Goal: Task Accomplishment & Management: Manage account settings

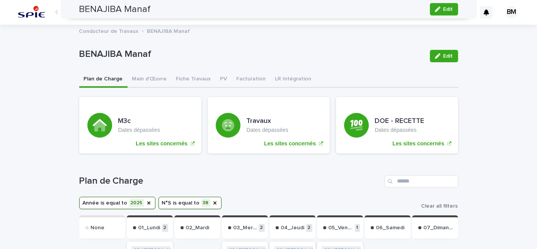
scroll to position [176, 0]
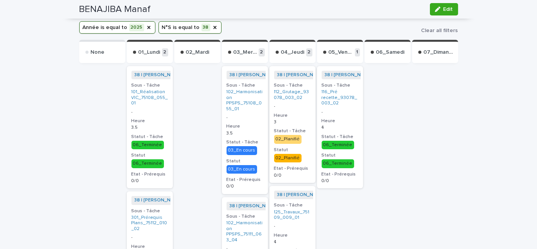
click at [184, 25] on button "N°S is equal to 38" at bounding box center [190, 27] width 63 height 12
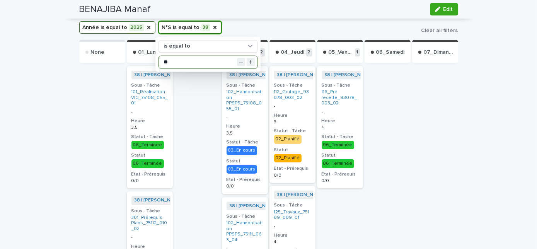
click at [197, 58] on input "**" at bounding box center [208, 62] width 98 height 12
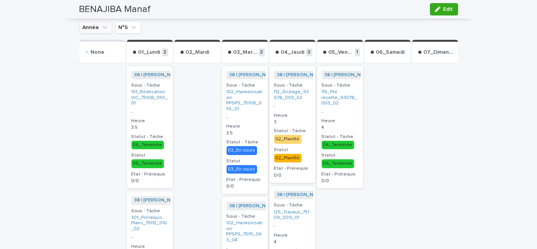
click at [96, 26] on button "Année" at bounding box center [95, 27] width 33 height 12
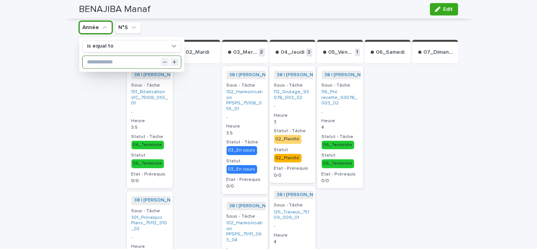
click at [100, 60] on input "text" at bounding box center [132, 62] width 98 height 12
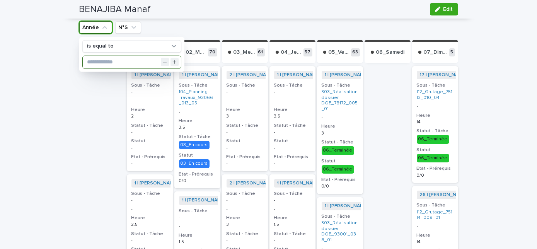
click at [96, 61] on input "text" at bounding box center [132, 62] width 98 height 12
type input "****"
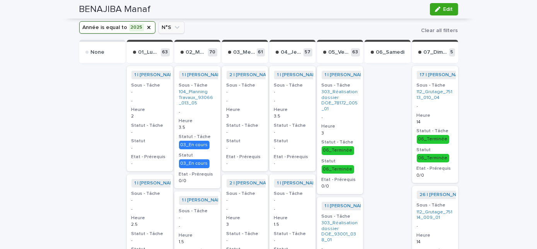
click at [166, 27] on button "N°S" at bounding box center [172, 27] width 26 height 12
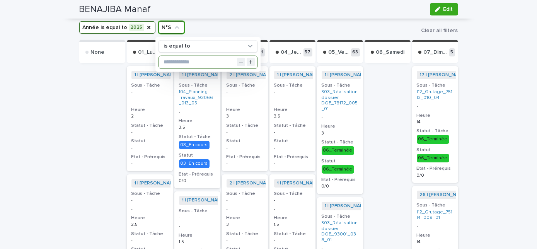
click at [175, 59] on input "text" at bounding box center [208, 62] width 98 height 12
click at [174, 62] on input "text" at bounding box center [208, 62] width 98 height 12
type input "***"
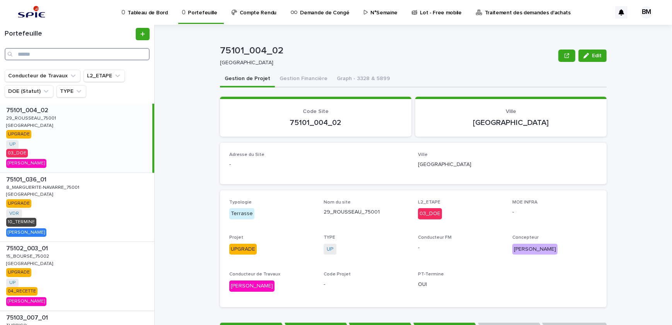
click at [97, 51] on input "Search" at bounding box center [77, 54] width 145 height 12
paste input "**********"
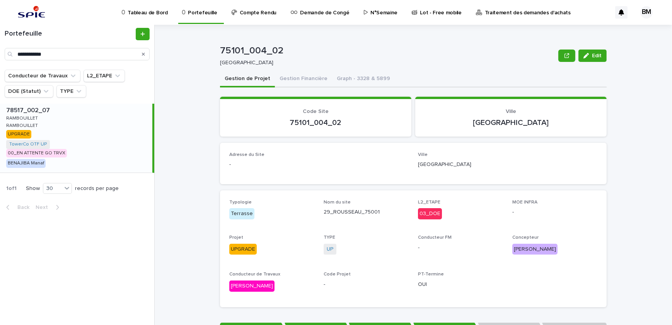
click at [116, 128] on div "78517_002_07 78517_002_07 RAMBOUILLET RAMBOUILLET RAMBOUILLET RAMBOUILLET UPGRA…" at bounding box center [76, 138] width 152 height 69
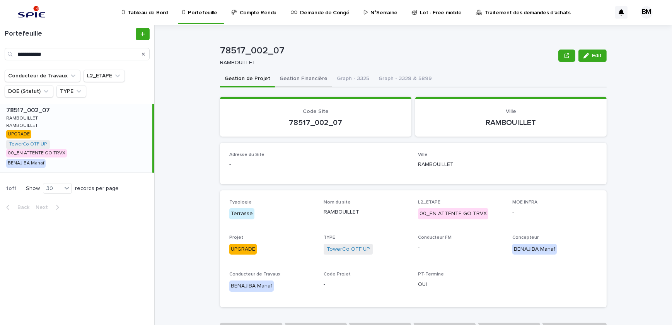
click at [301, 77] on button "Gestion Financière" at bounding box center [303, 79] width 57 height 16
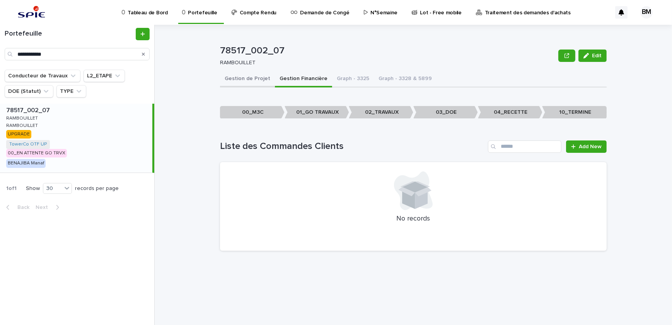
click at [236, 80] on button "Gestion de Projet" at bounding box center [247, 79] width 55 height 16
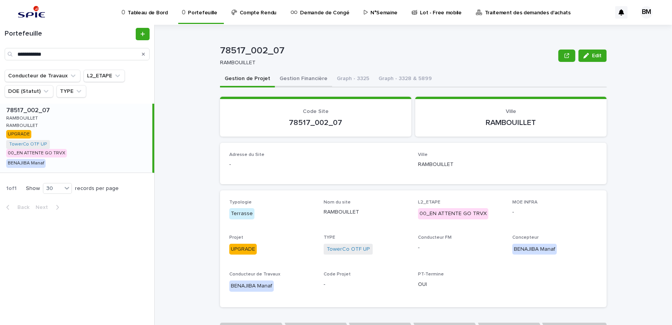
click at [298, 79] on button "Gestion Financière" at bounding box center [303, 79] width 57 height 16
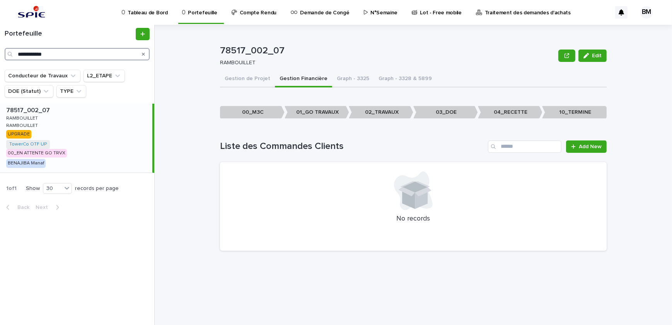
click at [110, 55] on input "**********" at bounding box center [77, 54] width 145 height 12
drag, startPoint x: 94, startPoint y: 57, endPoint x: -18, endPoint y: 52, distance: 112.3
click at [0, 52] on html "**********" at bounding box center [336, 162] width 672 height 325
paste input "Search"
click at [89, 116] on div "78545_001_01 78545_001_01 GUYANCOURT GUYANCOURT GUYANCOURT GUYANCOURT UPGRADE U…" at bounding box center [76, 129] width 152 height 51
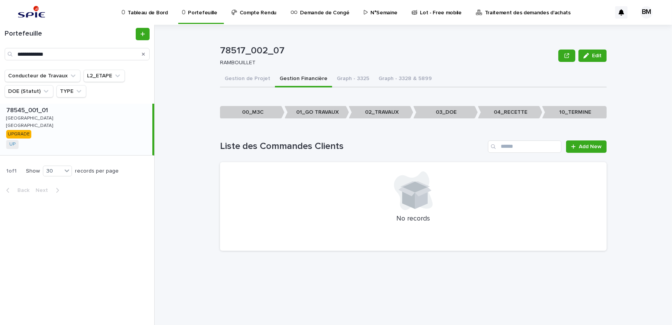
type input "**********"
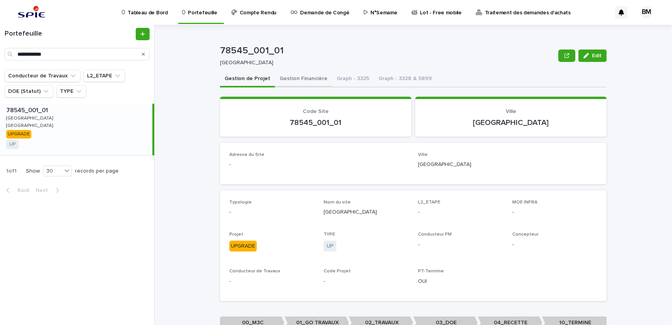
click at [298, 79] on button "Gestion Financière" at bounding box center [303, 79] width 57 height 16
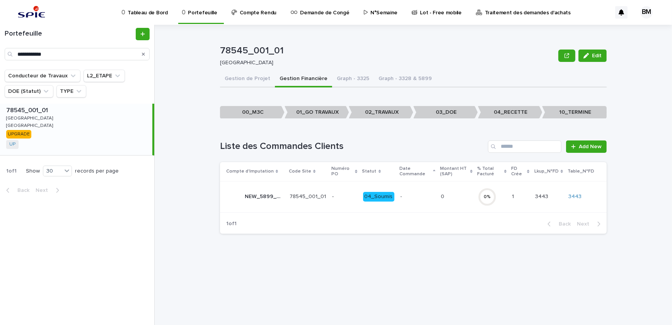
click at [83, 131] on div "78545_001_01 78545_001_01 GUYANCOURT GUYANCOURT GUYANCOURT GUYANCOURT UPGRADE U…" at bounding box center [76, 129] width 152 height 51
click at [354, 194] on p "-" at bounding box center [344, 196] width 25 height 7
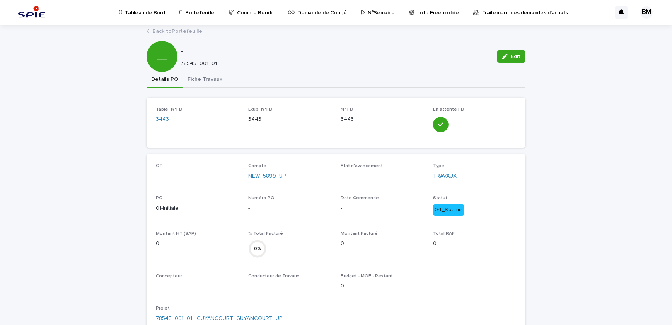
click at [189, 77] on button "Fiche Travaux" at bounding box center [205, 80] width 44 height 16
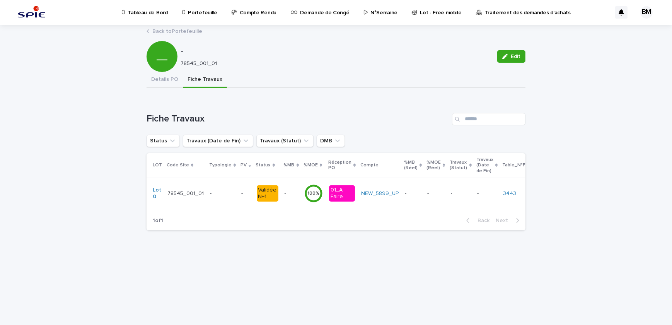
click at [175, 26] on link "Back to Portefeuille" at bounding box center [177, 30] width 50 height 9
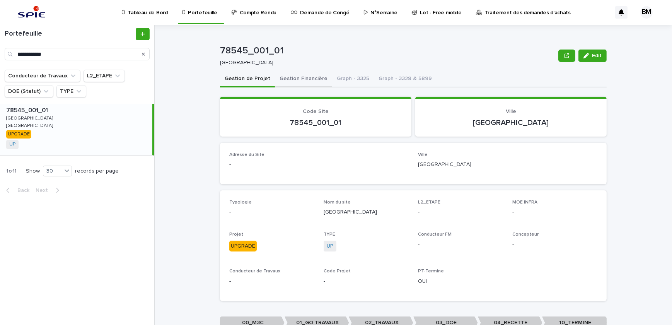
click at [306, 82] on button "Gestion Financière" at bounding box center [303, 79] width 57 height 16
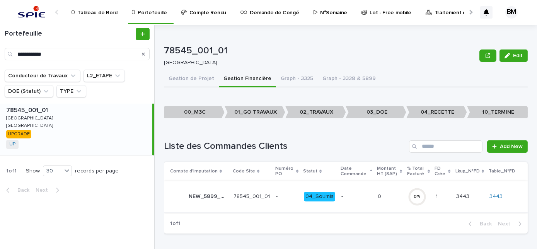
scroll to position [2, 0]
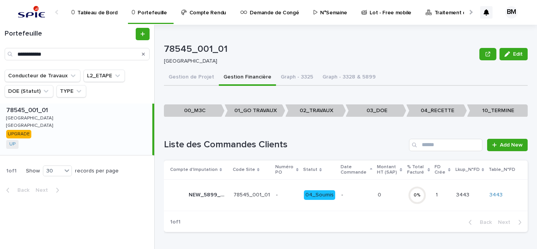
click at [350, 190] on div "-" at bounding box center [357, 194] width 30 height 8
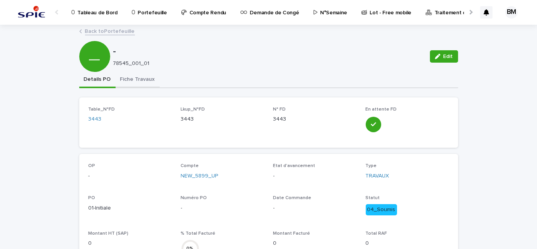
click at [137, 79] on button "Fiche Travaux" at bounding box center [138, 80] width 44 height 16
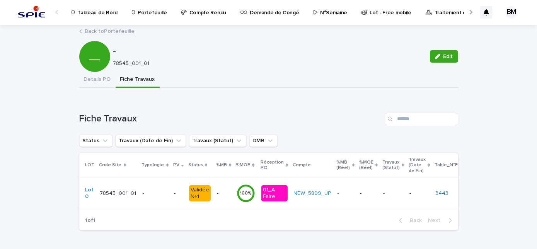
click at [214, 194] on td "- -" at bounding box center [224, 193] width 20 height 31
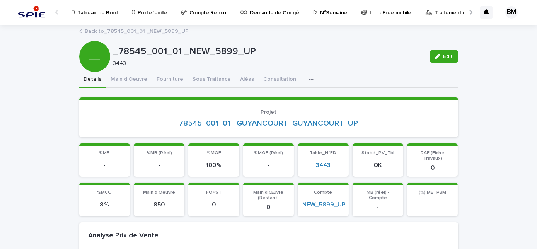
click at [121, 32] on link "Back to _78545_001_01 _NEW_5899_UP" at bounding box center [137, 30] width 104 height 9
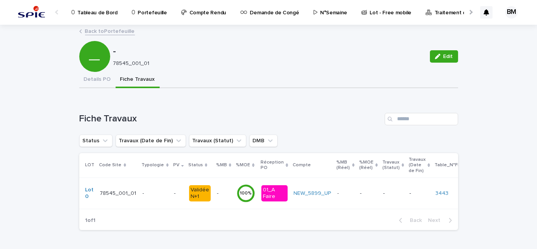
click at [319, 186] on td "NEW_5899_UP" at bounding box center [313, 193] width 44 height 31
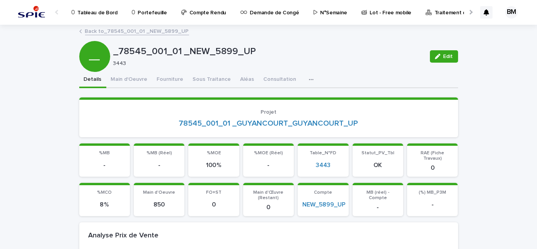
click at [122, 27] on link "Back to _78545_001_01 _NEW_5899_UP" at bounding box center [137, 30] width 104 height 9
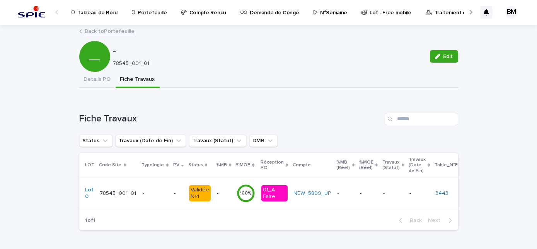
click at [98, 32] on link "Back to Portefeuille" at bounding box center [110, 30] width 50 height 9
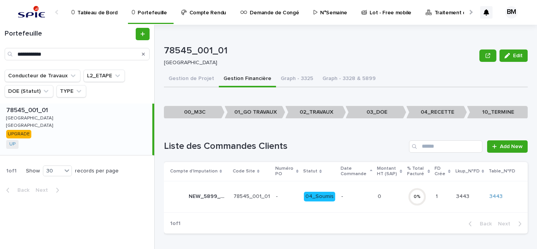
drag, startPoint x: 347, startPoint y: 135, endPoint x: 343, endPoint y: 149, distance: 15.2
click at [347, 135] on div "Loading... Saving… Liste des Commandes Clients Add New Compte d'Imputation Code…" at bounding box center [346, 182] width 364 height 115
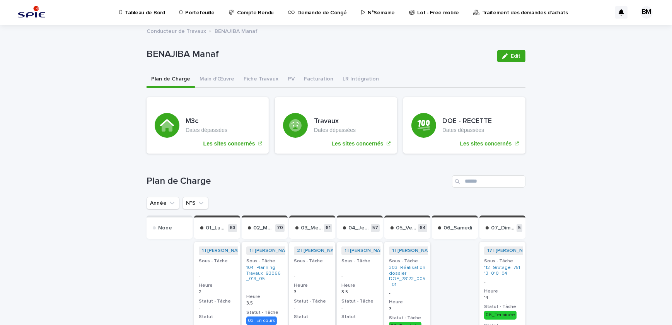
click at [189, 13] on p "Portefeuille" at bounding box center [199, 8] width 29 height 16
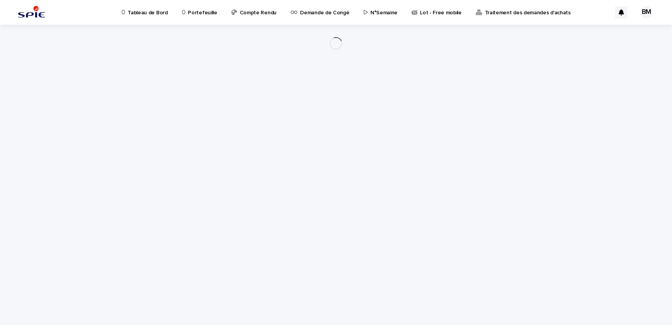
click at [193, 12] on p "Portefeuille" at bounding box center [202, 8] width 29 height 16
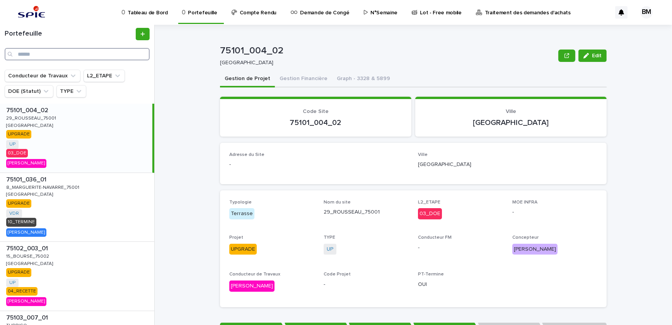
click at [91, 54] on input "Search" at bounding box center [77, 54] width 145 height 12
click at [105, 56] on input "Search" at bounding box center [77, 54] width 145 height 12
paste input "**********"
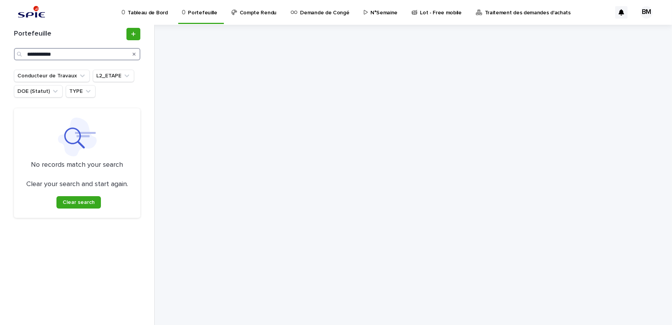
click at [92, 54] on input "**********" at bounding box center [77, 54] width 127 height 12
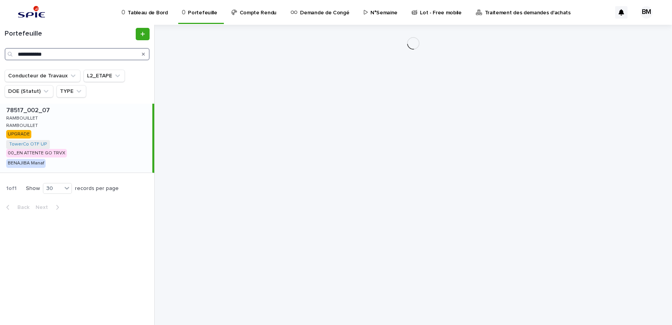
type input "**********"
click at [98, 140] on div "78517_002_07 78517_002_07 RAMBOUILLET RAMBOUILLET RAMBOUILLET RAMBOUILLET UPGRA…" at bounding box center [76, 138] width 152 height 69
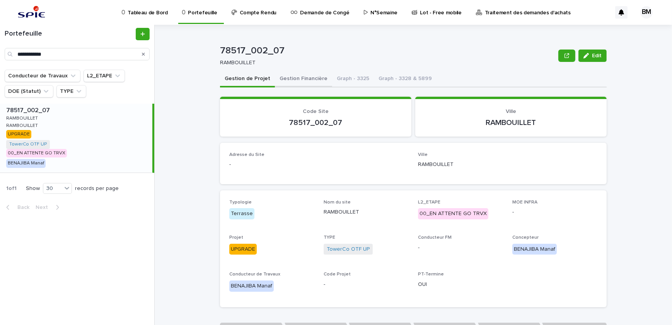
click at [294, 79] on button "Gestion Financière" at bounding box center [303, 79] width 57 height 16
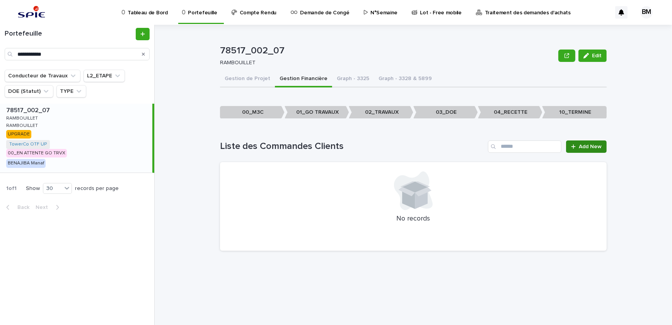
click at [582, 147] on span "Add New" at bounding box center [590, 146] width 23 height 5
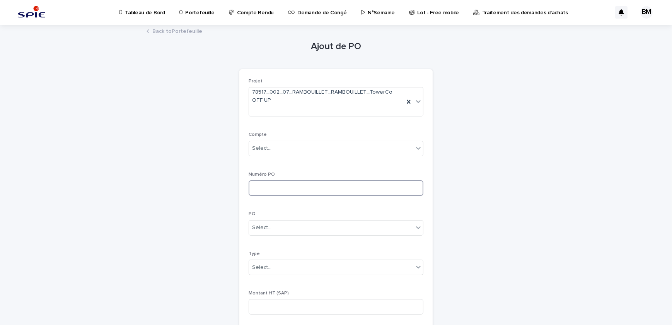
click at [279, 184] on input at bounding box center [336, 187] width 175 height 15
type input "*"
click at [272, 224] on div "Select..." at bounding box center [331, 227] width 164 height 13
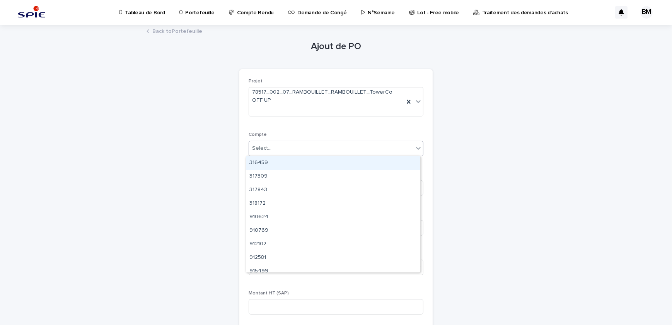
click at [255, 145] on div "Select..." at bounding box center [261, 148] width 19 height 8
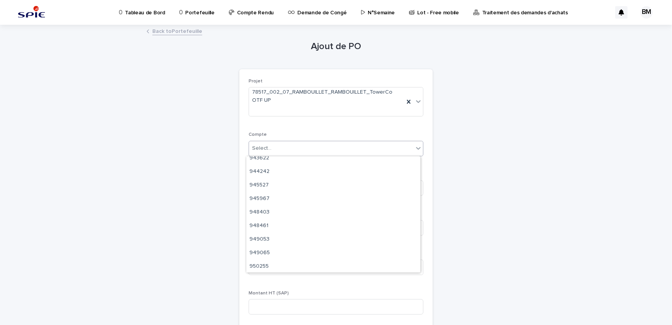
scroll to position [739, 0]
click at [199, 181] on div "Ajout de PO Loading... Saving… Loading... Saving… Loading... Saving… Projet 785…" at bounding box center [336, 282] width 379 height 512
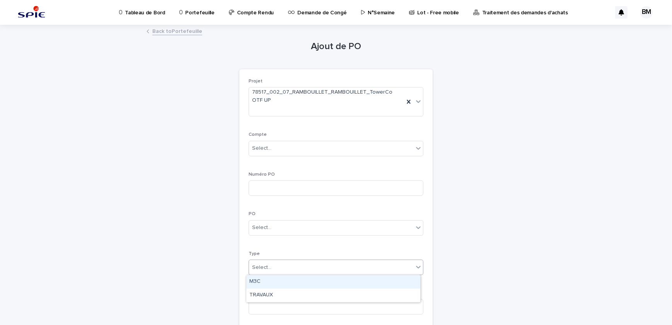
click at [295, 271] on div "Select..." at bounding box center [331, 267] width 164 height 13
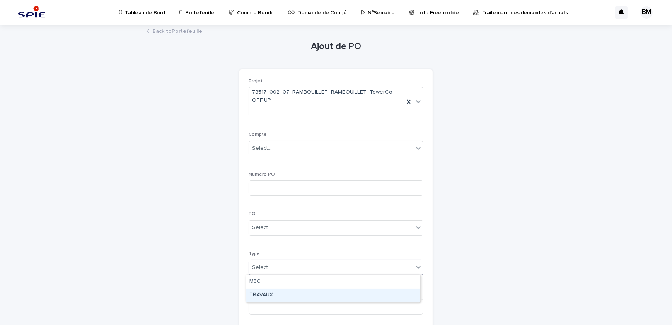
click at [296, 295] on div "TRAVAUX" at bounding box center [333, 296] width 174 height 14
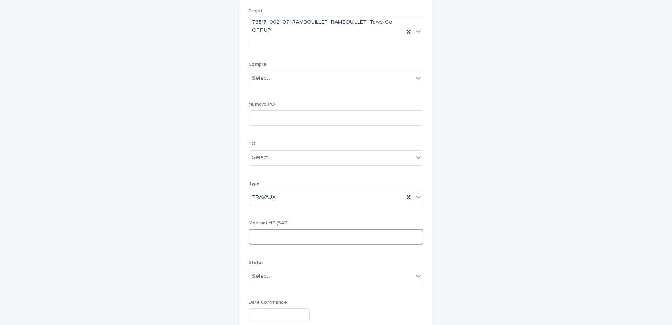
click at [281, 236] on input at bounding box center [336, 236] width 175 height 15
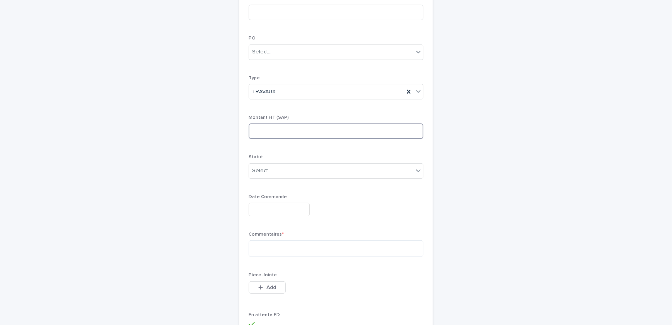
scroll to position [211, 0]
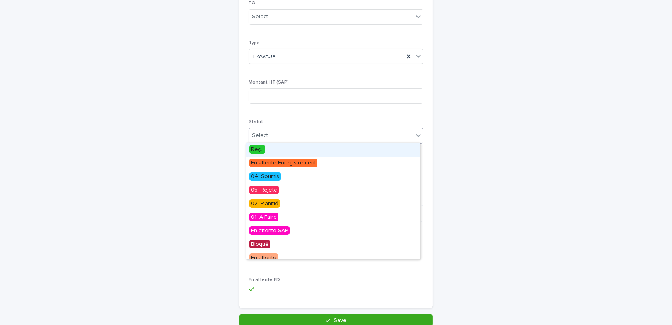
click at [281, 133] on div "Select..." at bounding box center [331, 135] width 164 height 13
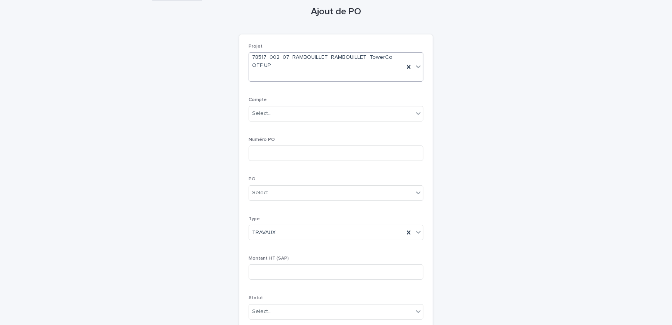
scroll to position [0, 0]
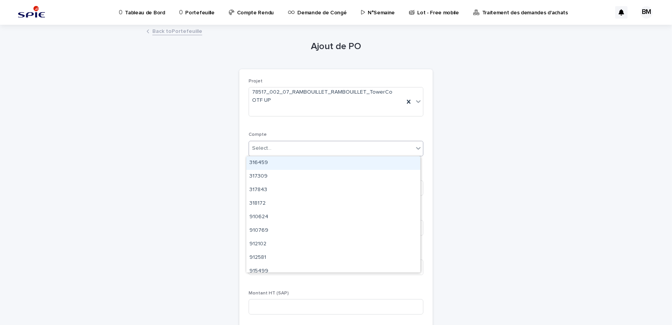
click at [272, 148] on input "text" at bounding box center [272, 148] width 1 height 7
type input "***"
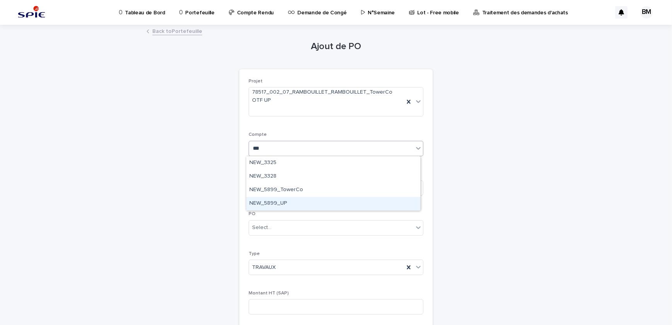
click at [291, 202] on div "NEW_5899_UP" at bounding box center [333, 204] width 174 height 14
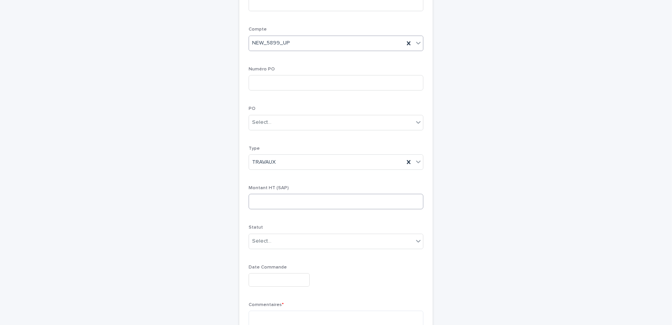
scroll to position [140, 0]
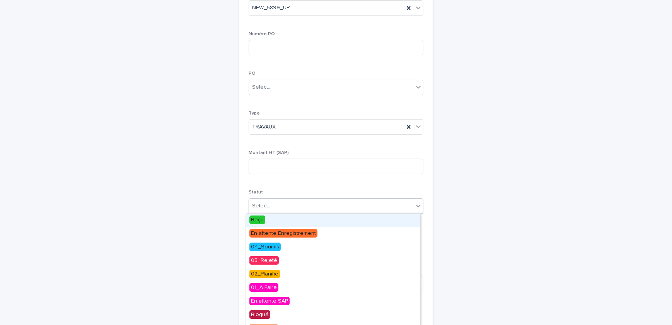
click at [294, 210] on div "Select..." at bounding box center [331, 206] width 164 height 13
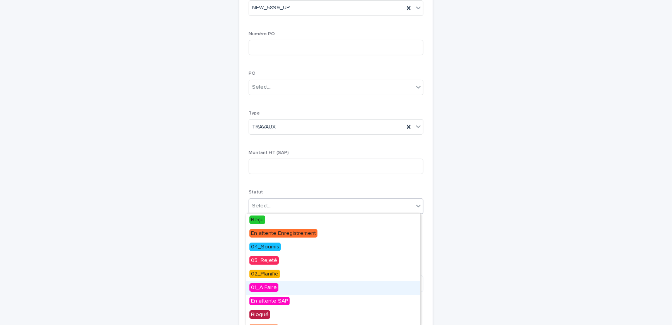
click at [279, 287] on div "01_A Faire" at bounding box center [333, 288] width 174 height 14
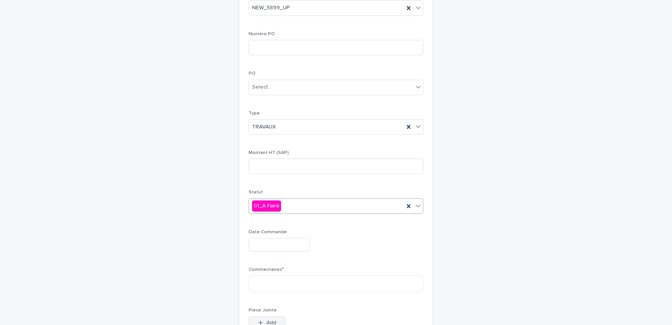
scroll to position [211, 0]
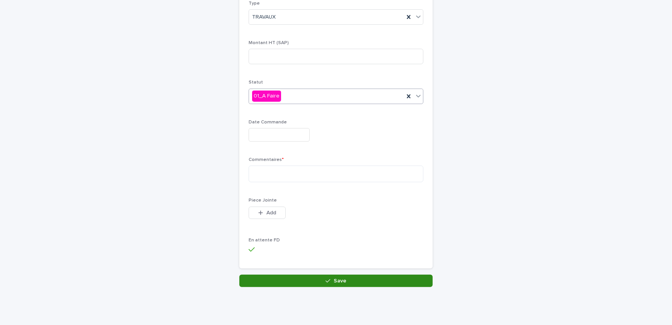
drag, startPoint x: 298, startPoint y: 291, endPoint x: 294, endPoint y: 277, distance: 15.1
click at [296, 291] on div "Loading... Saving… Loading... Saving… Ajout de PO Loading... Saving… Loading...…" at bounding box center [336, 40] width 387 height 531
click at [294, 277] on button "Save" at bounding box center [336, 281] width 193 height 12
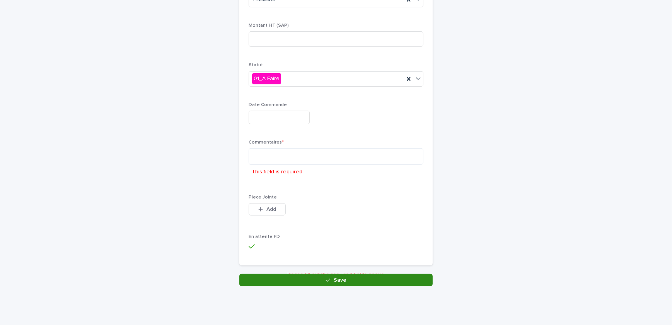
scroll to position [270, 0]
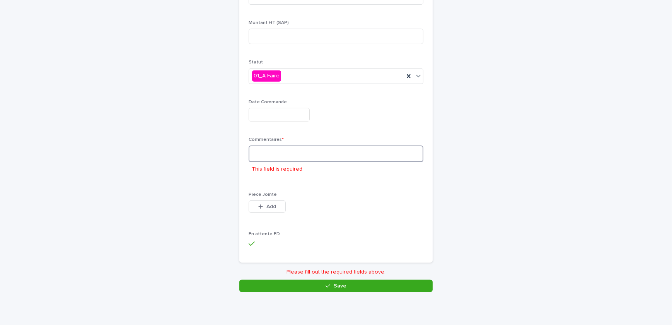
click at [268, 148] on textarea at bounding box center [336, 153] width 175 height 17
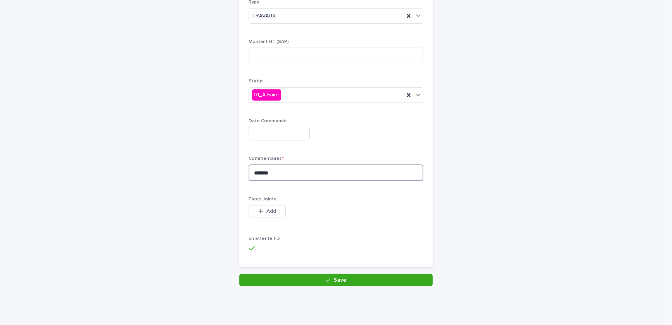
scroll to position [250, 0]
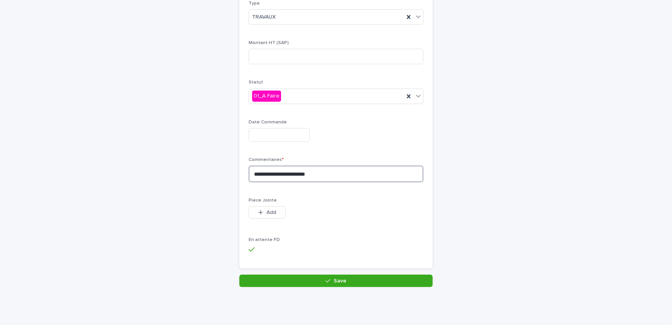
click at [273, 169] on textarea "**********" at bounding box center [336, 174] width 175 height 17
type textarea "**********"
click at [320, 281] on button "Save" at bounding box center [336, 281] width 193 height 12
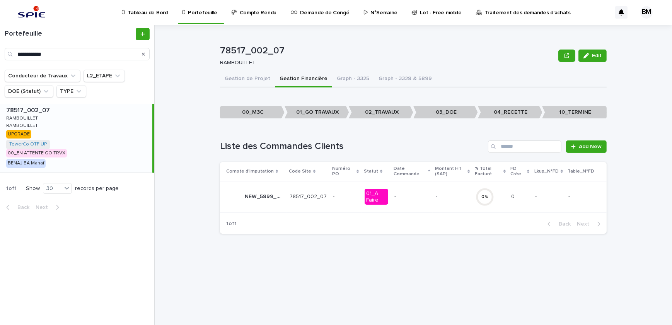
click at [414, 195] on p "-" at bounding box center [413, 196] width 36 height 7
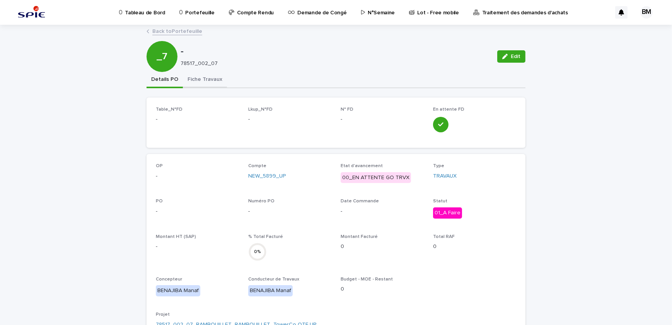
click at [198, 78] on button "Fiche Travaux" at bounding box center [205, 80] width 44 height 16
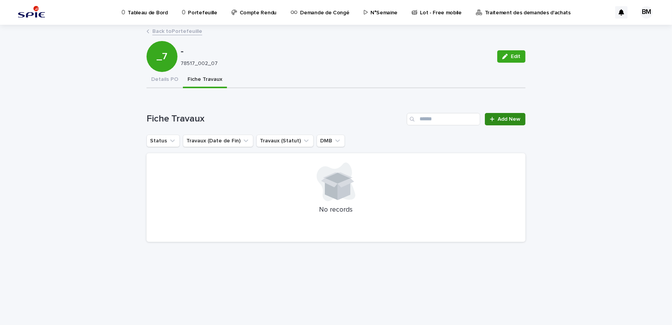
click at [502, 120] on span "Add New" at bounding box center [509, 118] width 23 height 5
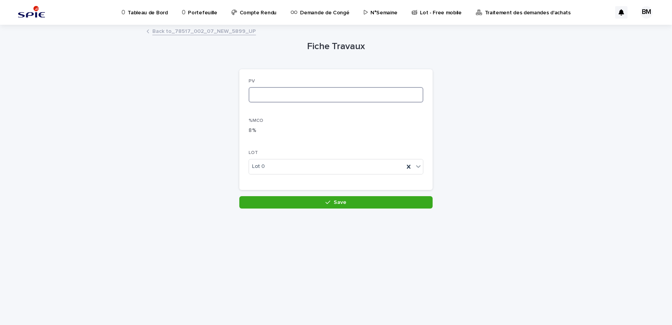
click at [283, 90] on input at bounding box center [336, 94] width 175 height 15
click at [210, 33] on link "Back to _78517_002_07_NEW_5899_UP" at bounding box center [204, 30] width 104 height 9
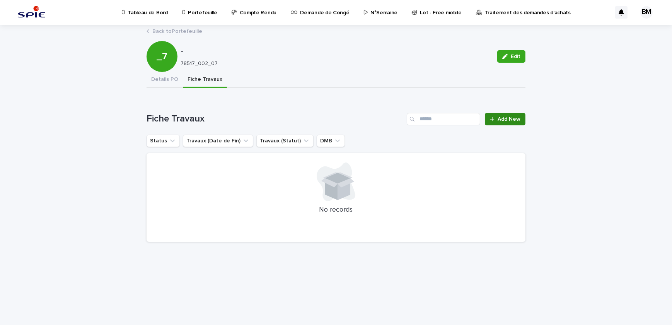
click at [503, 120] on span "Add New" at bounding box center [509, 118] width 23 height 5
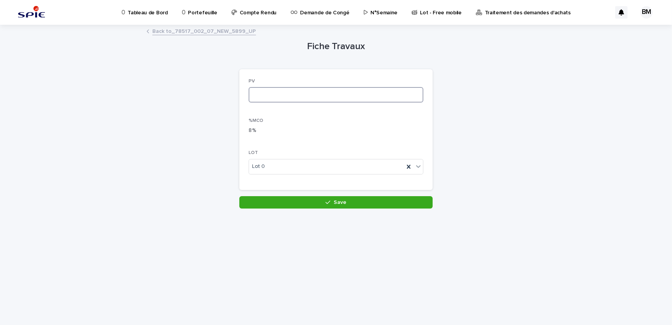
click at [263, 94] on input at bounding box center [336, 94] width 175 height 15
type input "*"
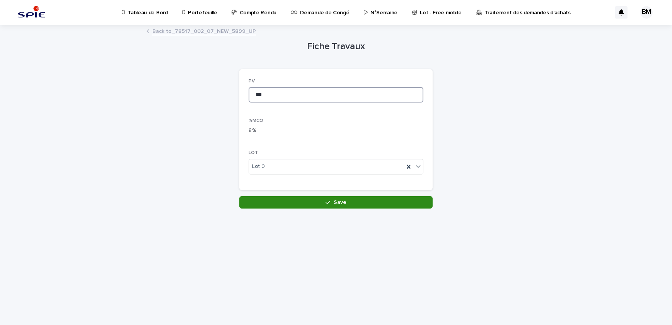
type input "***"
click at [310, 204] on button "Save" at bounding box center [336, 202] width 193 height 12
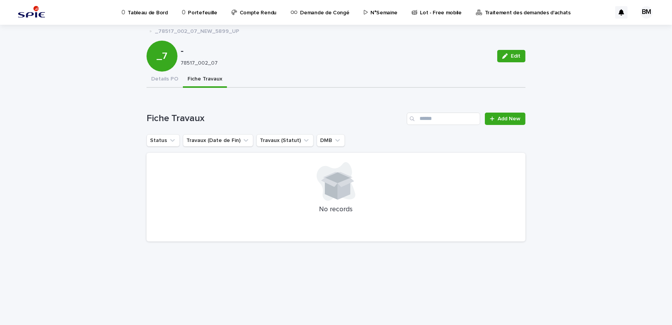
click at [197, 77] on button "Fiche Travaux" at bounding box center [205, 80] width 44 height 16
click at [164, 81] on button "Details PO" at bounding box center [165, 80] width 36 height 16
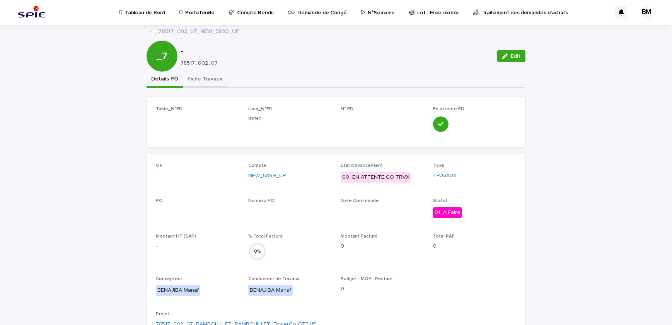
click at [193, 79] on button "Fiche Travaux" at bounding box center [205, 80] width 44 height 16
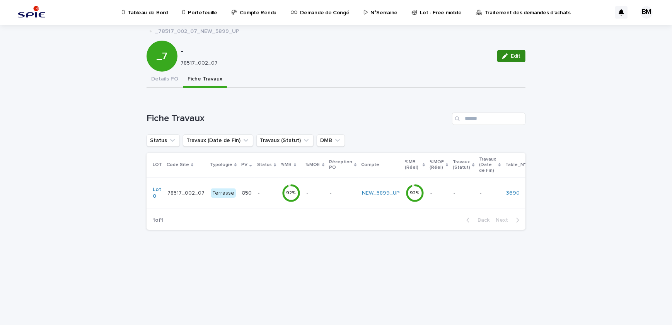
click at [517, 58] on span "Edit" at bounding box center [516, 55] width 10 height 5
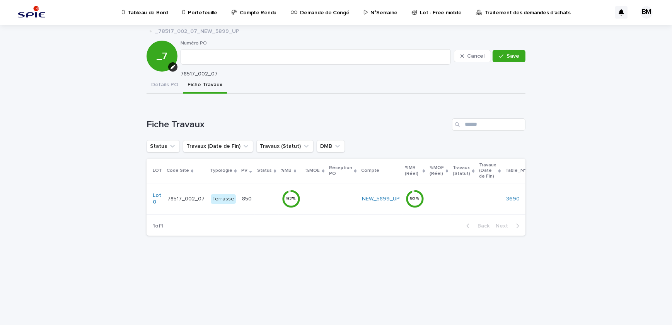
click at [349, 197] on td "-" at bounding box center [343, 198] width 32 height 31
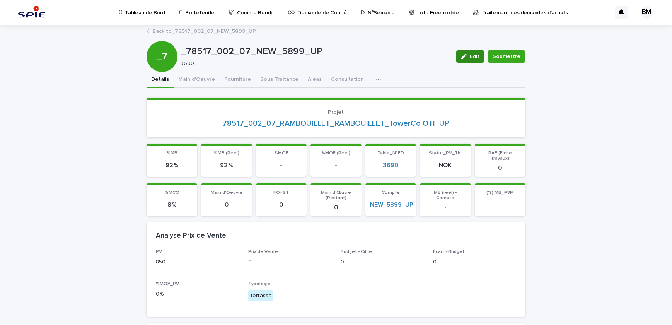
click at [475, 58] on span "Edit" at bounding box center [475, 56] width 10 height 5
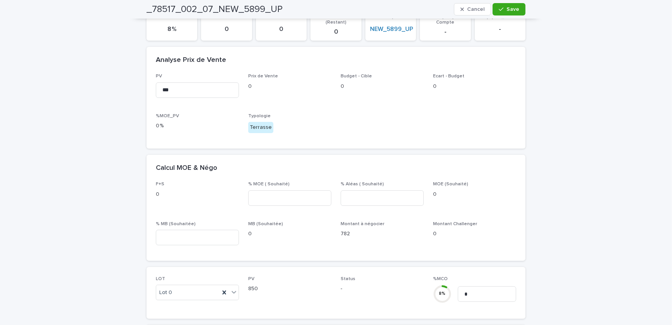
scroll to position [70, 0]
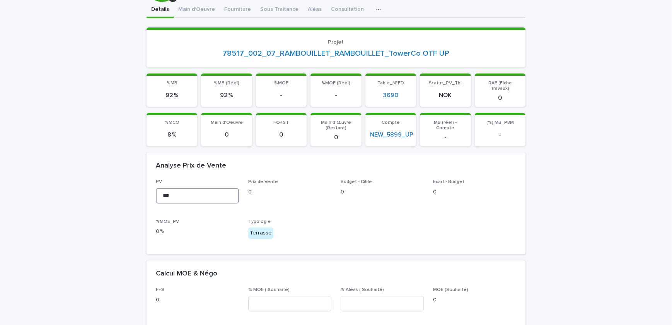
drag, startPoint x: 144, startPoint y: 183, endPoint x: 111, endPoint y: 183, distance: 33.3
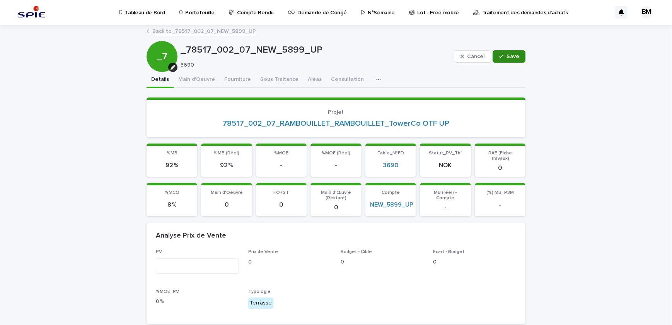
click at [499, 55] on icon "button" at bounding box center [501, 56] width 5 height 5
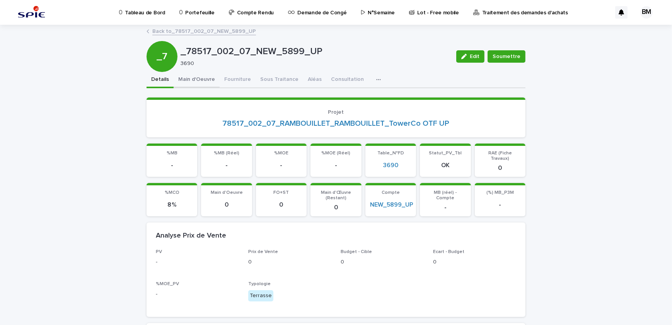
click at [198, 80] on button "Main d'Oeuvre" at bounding box center [197, 80] width 46 height 16
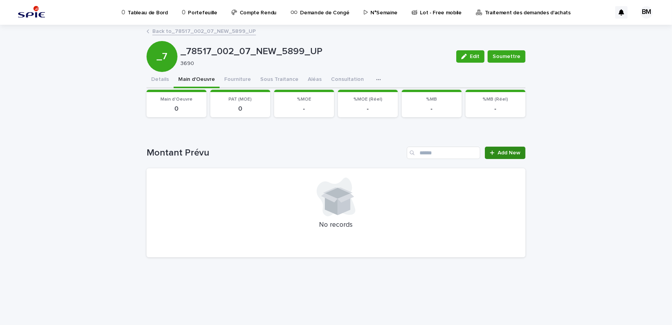
click at [505, 151] on span "Add New" at bounding box center [509, 152] width 23 height 5
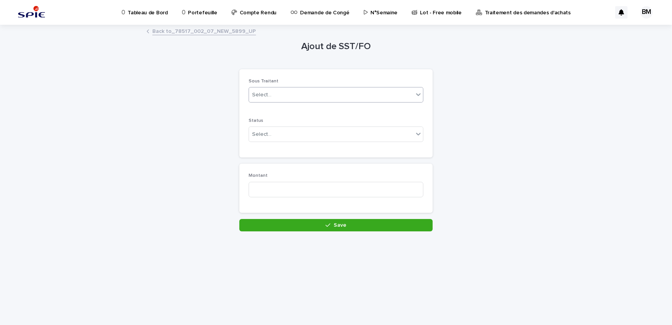
click at [265, 92] on div "Select..." at bounding box center [261, 95] width 19 height 8
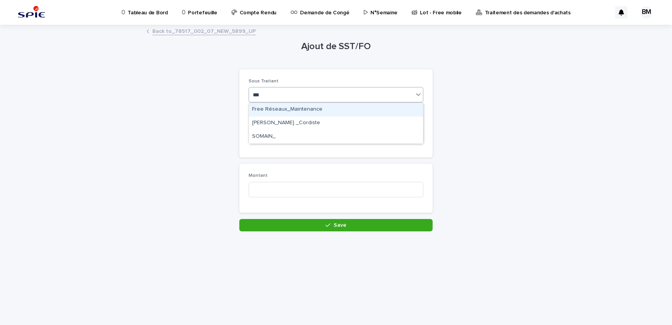
type input "****"
click at [291, 93] on div "MAIN" at bounding box center [331, 95] width 164 height 13
type input "****"
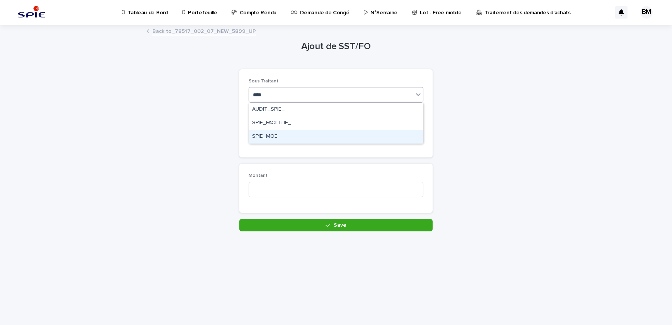
click at [285, 135] on div "SPIE_MOE" at bounding box center [336, 137] width 174 height 14
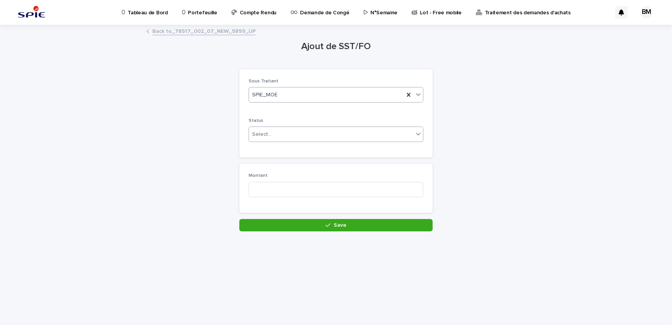
click at [285, 134] on div "Select..." at bounding box center [331, 134] width 164 height 13
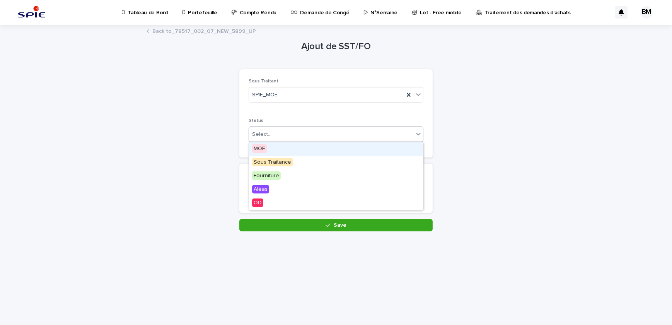
click at [288, 152] on div "MOE" at bounding box center [336, 149] width 174 height 14
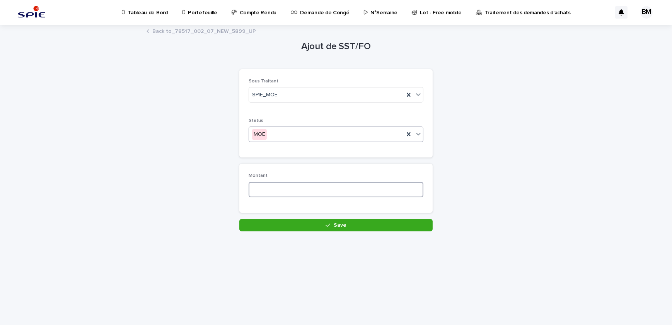
click at [272, 186] on input at bounding box center [336, 189] width 175 height 15
type input "***"
click at [302, 216] on div "Loading... Saving… Montant ***" at bounding box center [336, 191] width 193 height 55
click at [300, 219] on button "Save" at bounding box center [336, 225] width 193 height 12
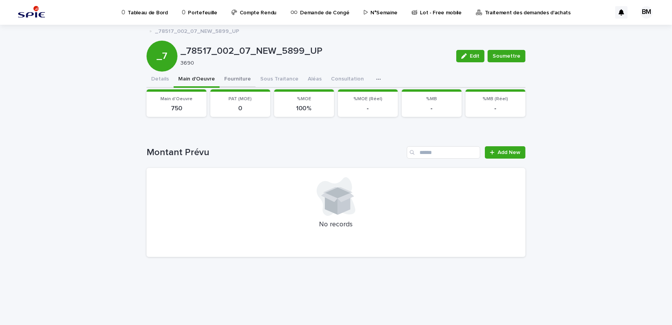
click at [238, 78] on button "Fourniture" at bounding box center [238, 80] width 36 height 16
click at [206, 78] on button "Main d'Oeuvre" at bounding box center [197, 80] width 46 height 16
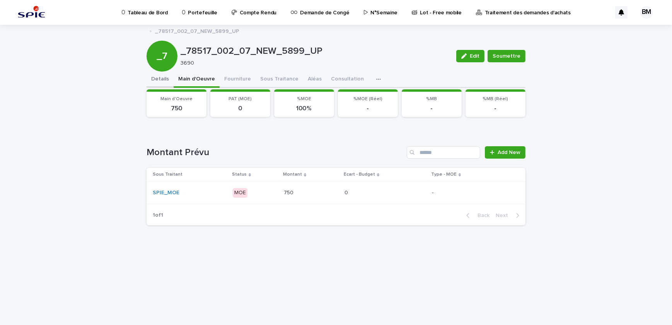
click at [164, 75] on button "Details" at bounding box center [160, 80] width 27 height 16
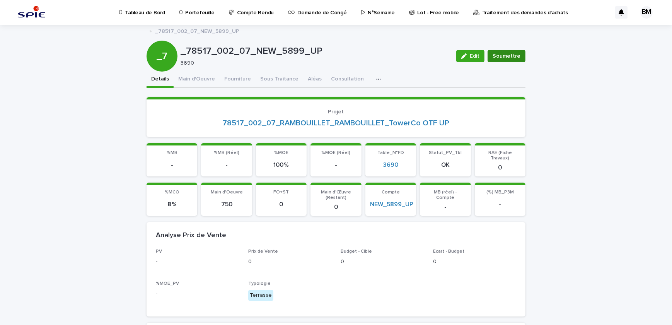
click at [510, 55] on span "Soumettre" at bounding box center [507, 56] width 28 height 8
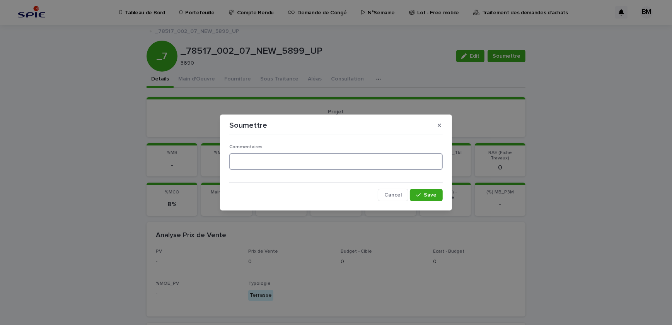
click at [336, 161] on textarea at bounding box center [336, 161] width 214 height 17
type textarea "**"
drag, startPoint x: 420, startPoint y: 195, endPoint x: 427, endPoint y: 186, distance: 11.6
click at [427, 186] on div "Commentaires ** Cancel Save" at bounding box center [336, 169] width 214 height 63
click at [426, 191] on button "Save" at bounding box center [426, 195] width 33 height 12
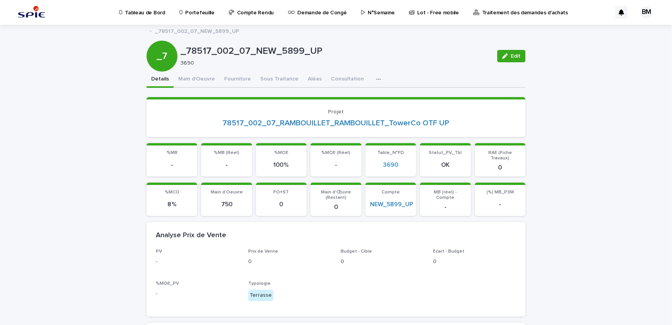
click at [200, 14] on p "Portefeuille" at bounding box center [199, 8] width 29 height 16
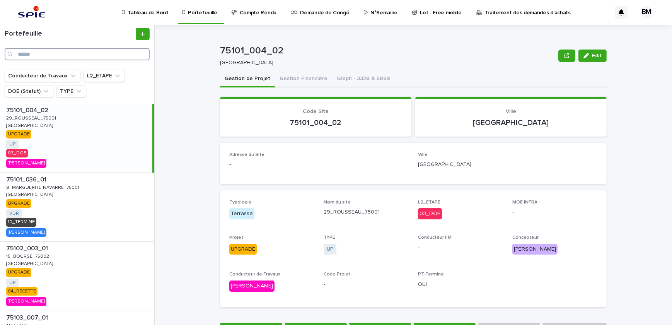
click at [81, 56] on input "Search" at bounding box center [77, 54] width 145 height 12
paste input "**********"
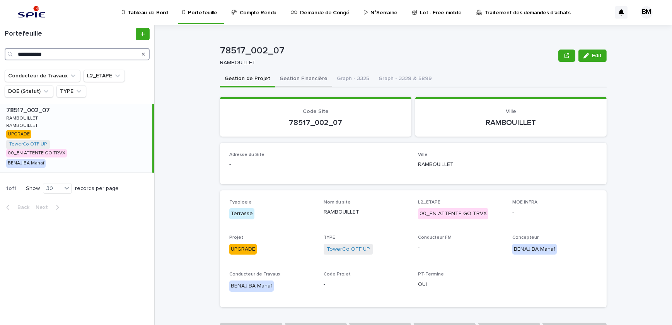
type input "**********"
click at [277, 76] on button "Gestion Financière" at bounding box center [303, 79] width 57 height 16
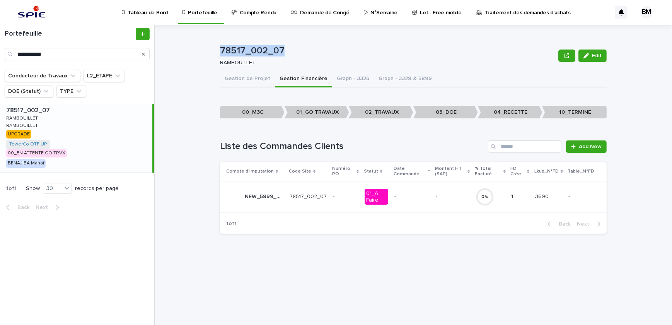
drag, startPoint x: 282, startPoint y: 51, endPoint x: 221, endPoint y: 49, distance: 61.9
click at [221, 49] on p "78517_002_07" at bounding box center [387, 50] width 335 height 11
drag, startPoint x: 221, startPoint y: 49, endPoint x: 226, endPoint y: 50, distance: 5.2
click at [239, 63] on p "RAMBOUILLET" at bounding box center [386, 63] width 332 height 7
click at [281, 52] on p "78517_002_07" at bounding box center [387, 50] width 335 height 11
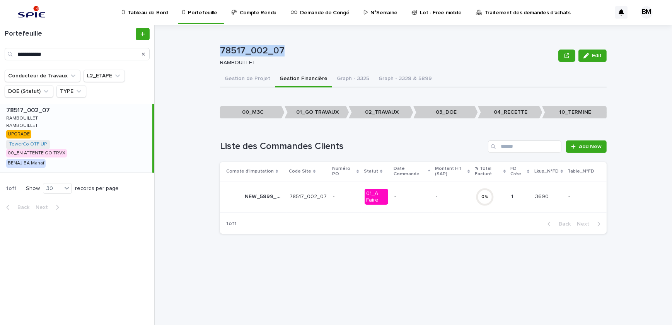
drag, startPoint x: 259, startPoint y: 50, endPoint x: 219, endPoint y: 50, distance: 39.9
click at [219, 50] on div "78517_002_07 Edit 78517_002_07 RAMBOUILLET Edit Sorry, there was an error savin…" at bounding box center [418, 175] width 508 height 300
drag, startPoint x: 219, startPoint y: 50, endPoint x: 223, endPoint y: 51, distance: 4.3
drag, startPoint x: 58, startPoint y: 50, endPoint x: 7, endPoint y: 48, distance: 51.1
click at [7, 48] on div "**********" at bounding box center [77, 54] width 145 height 12
